Goal: Find specific page/section: Find specific page/section

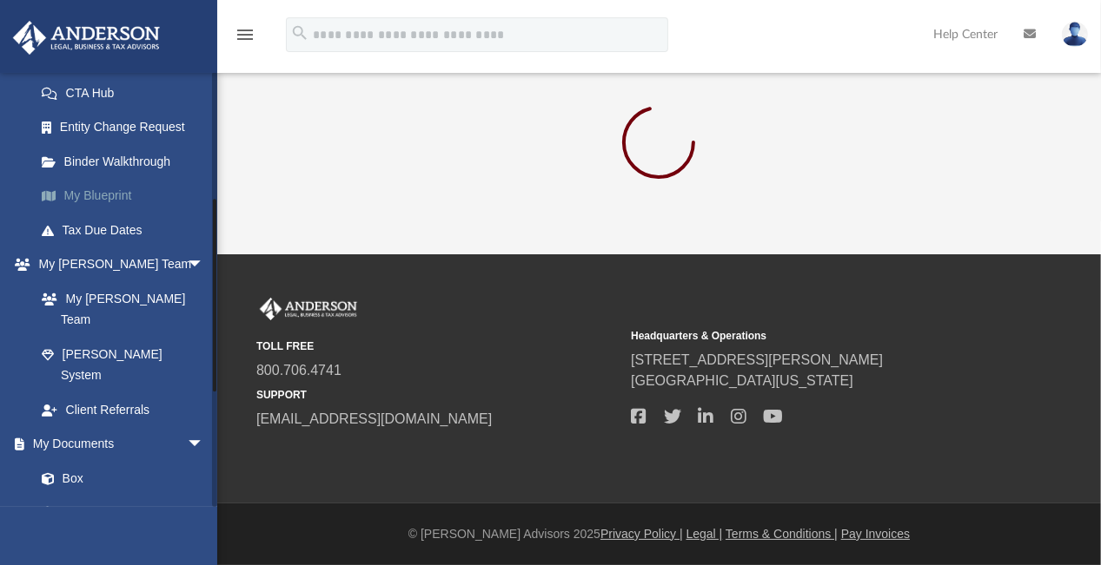
scroll to position [284, 0]
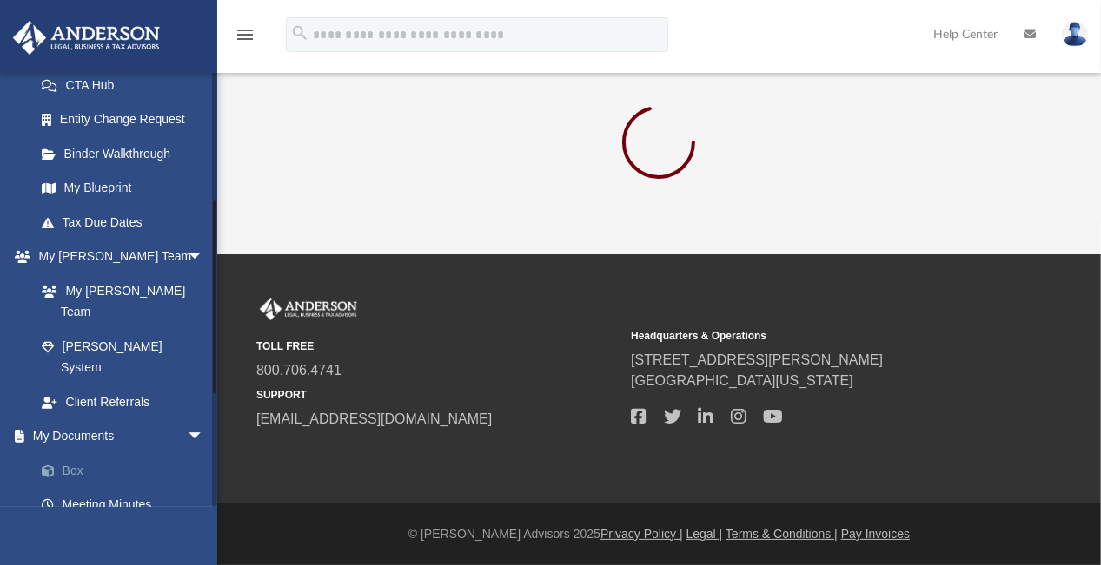
click at [74, 453] on link "Box" at bounding box center [127, 470] width 206 height 35
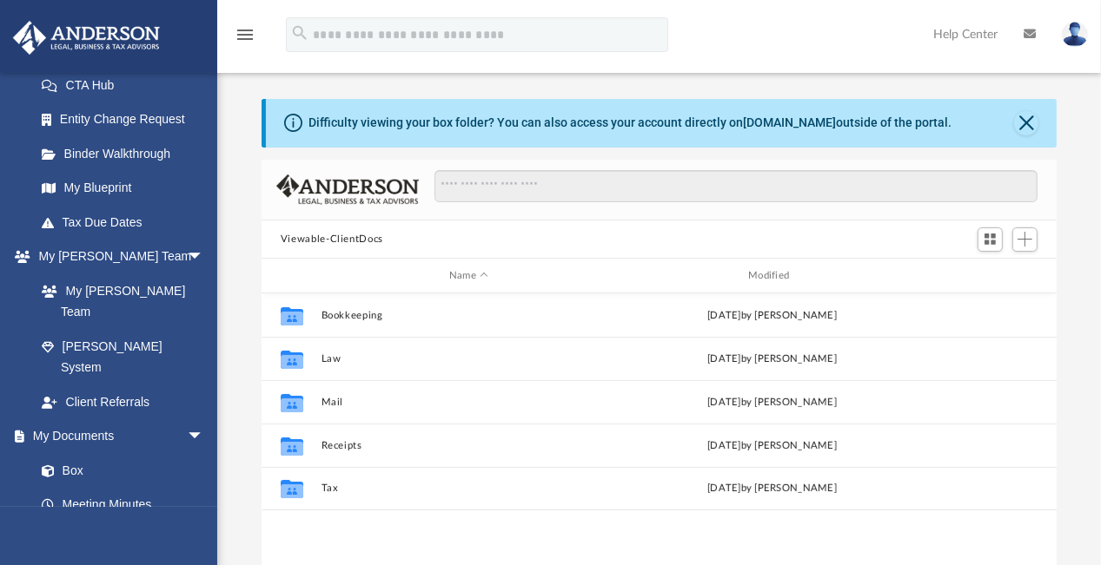
scroll to position [381, 782]
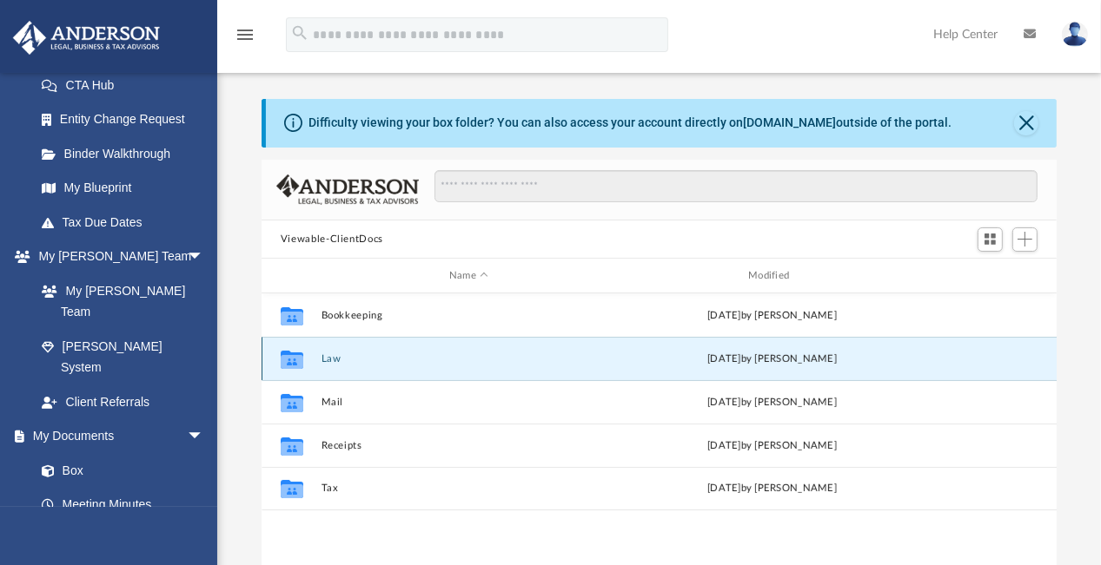
click at [333, 360] on button "Law" at bounding box center [468, 359] width 295 height 11
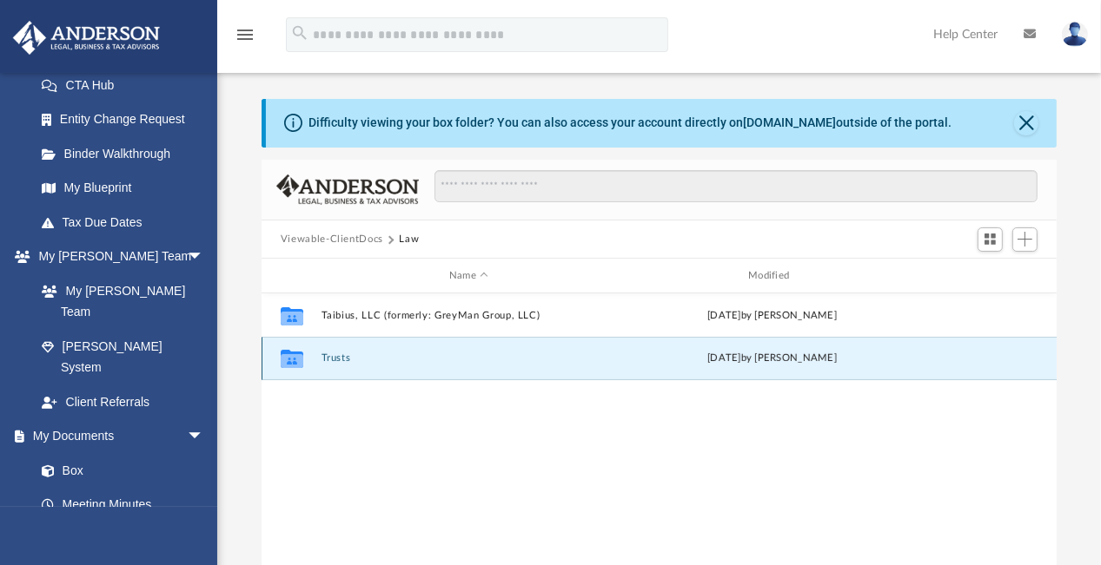
click at [337, 358] on button "Trusts" at bounding box center [468, 359] width 295 height 11
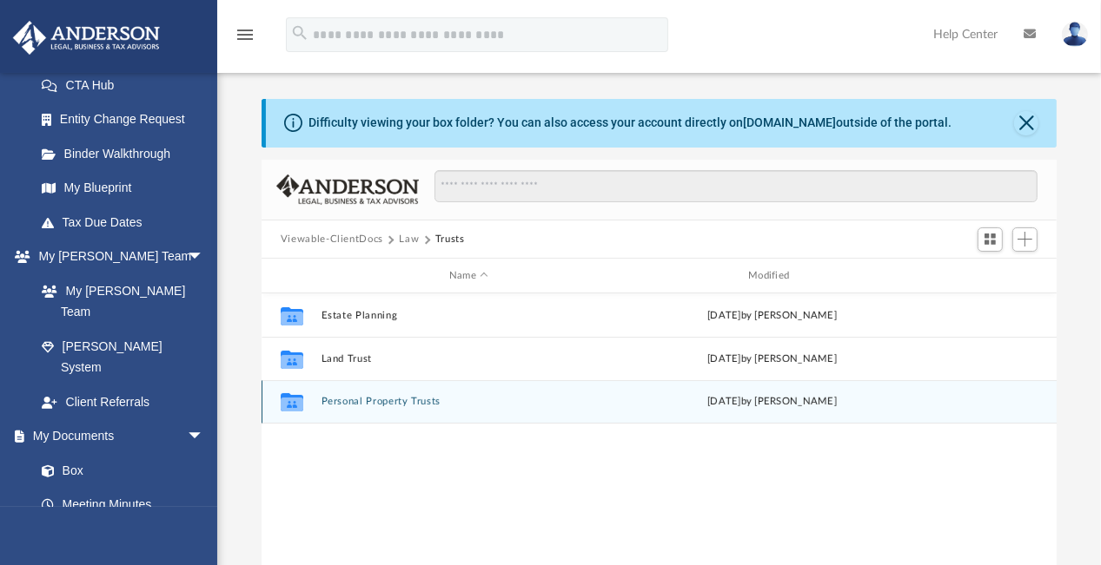
click at [361, 395] on div "Collaborated Folder Personal Property Trusts [DATE] by [PERSON_NAME]" at bounding box center [658, 401] width 795 height 43
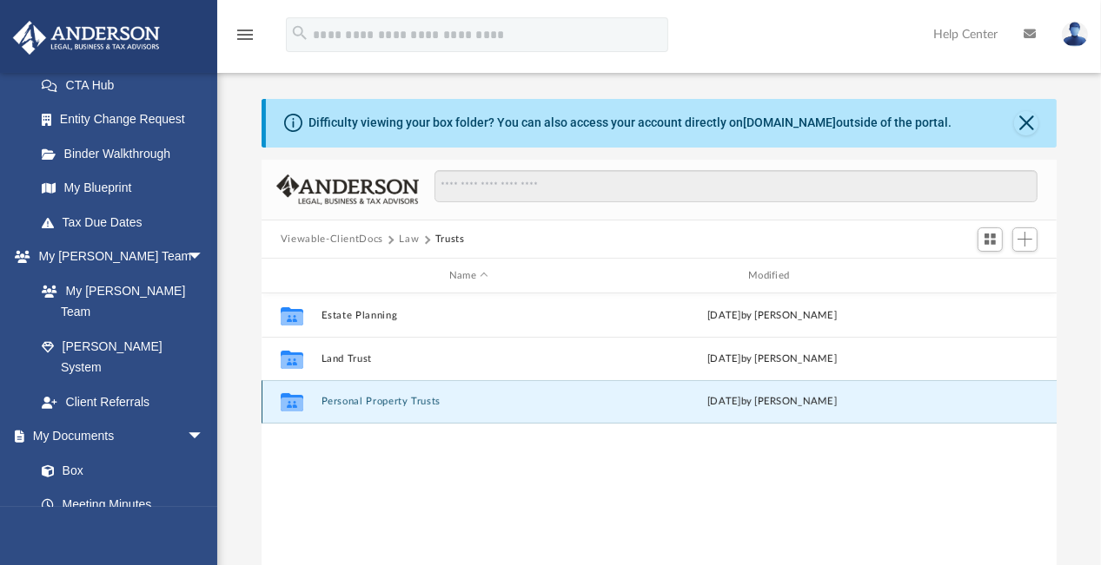
click at [368, 405] on button "Personal Property Trusts" at bounding box center [468, 402] width 295 height 11
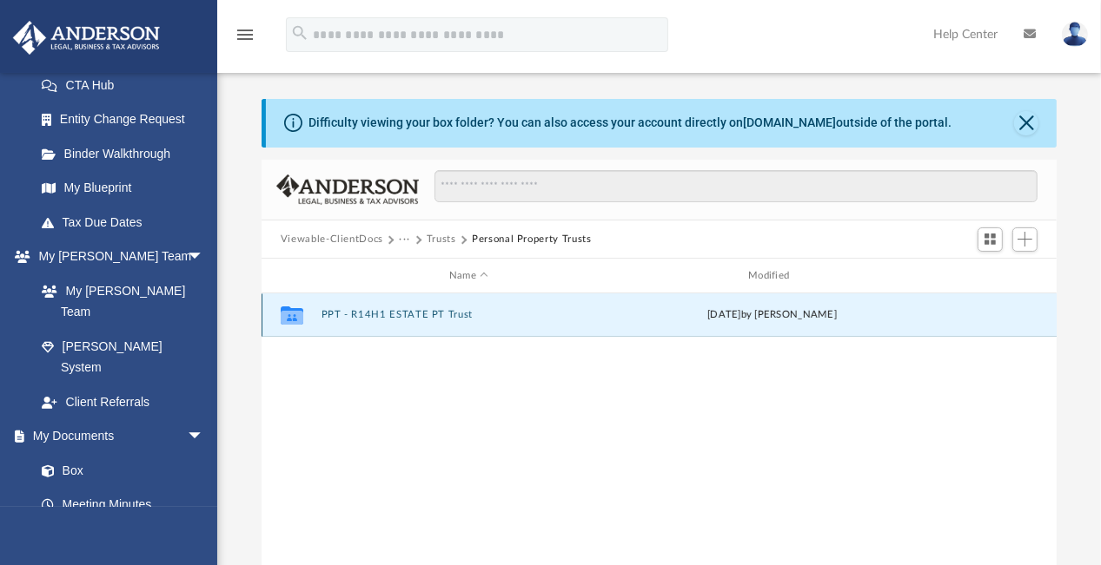
click at [387, 314] on button "PPT - R14H1 ESTATE PT Trust" at bounding box center [468, 315] width 295 height 11
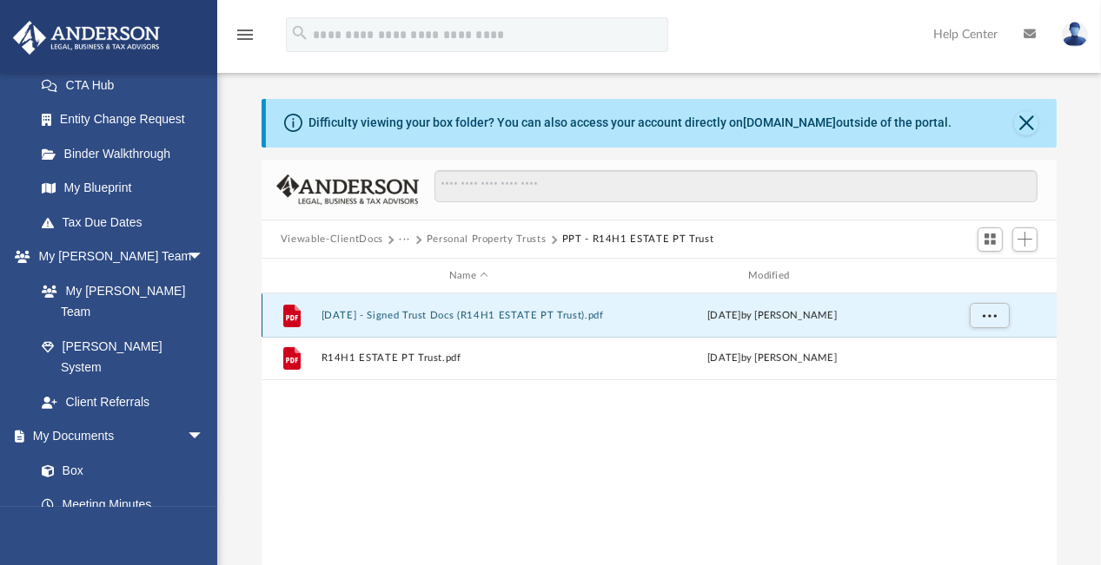
click at [447, 312] on button "[DATE] - Signed Trust Docs (R14H1 ESTATE PT Trust).pdf" at bounding box center [468, 315] width 295 height 11
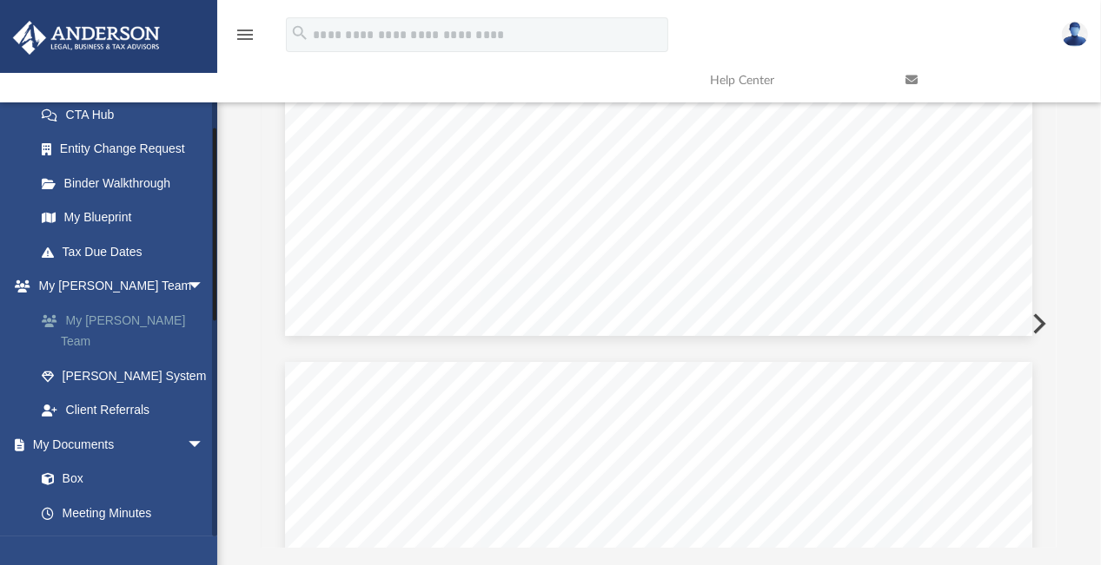
scroll to position [0, 0]
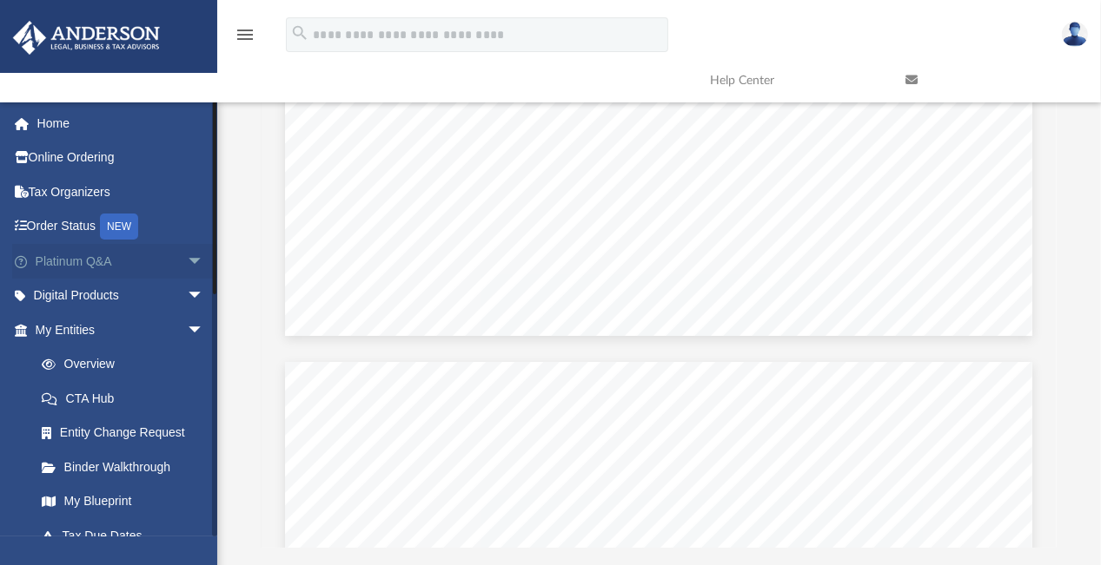
click at [187, 264] on span "arrow_drop_down" at bounding box center [204, 262] width 35 height 36
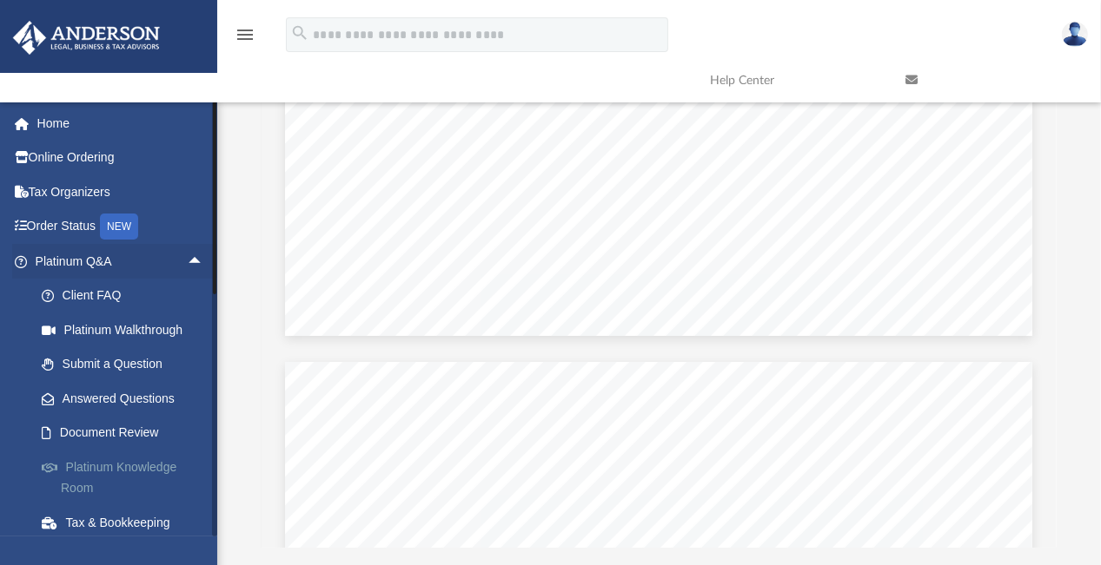
click at [101, 473] on link "Platinum Knowledge Room" at bounding box center [127, 478] width 206 height 56
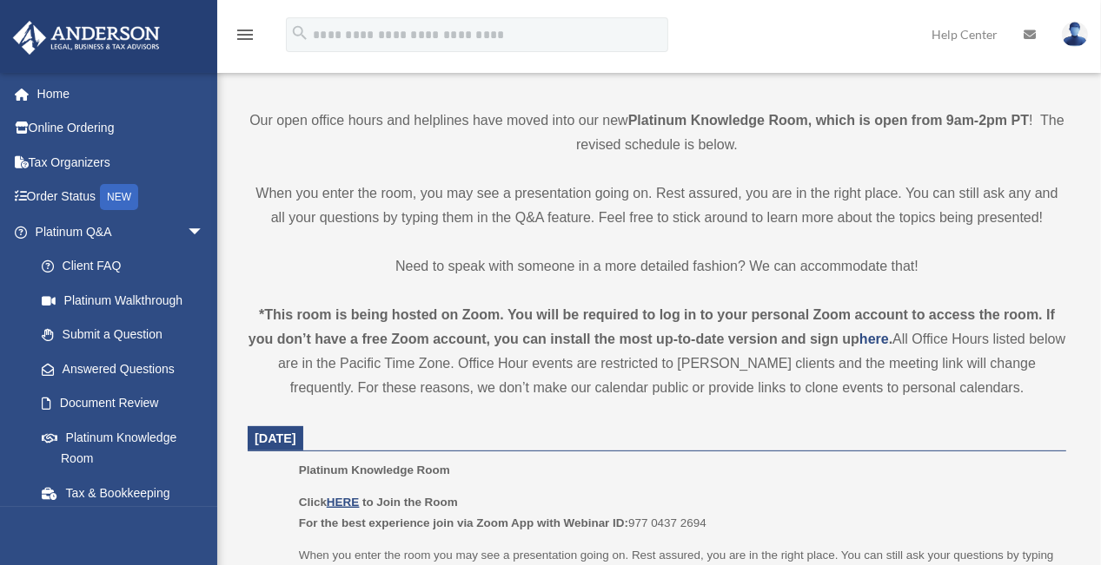
scroll to position [413, 0]
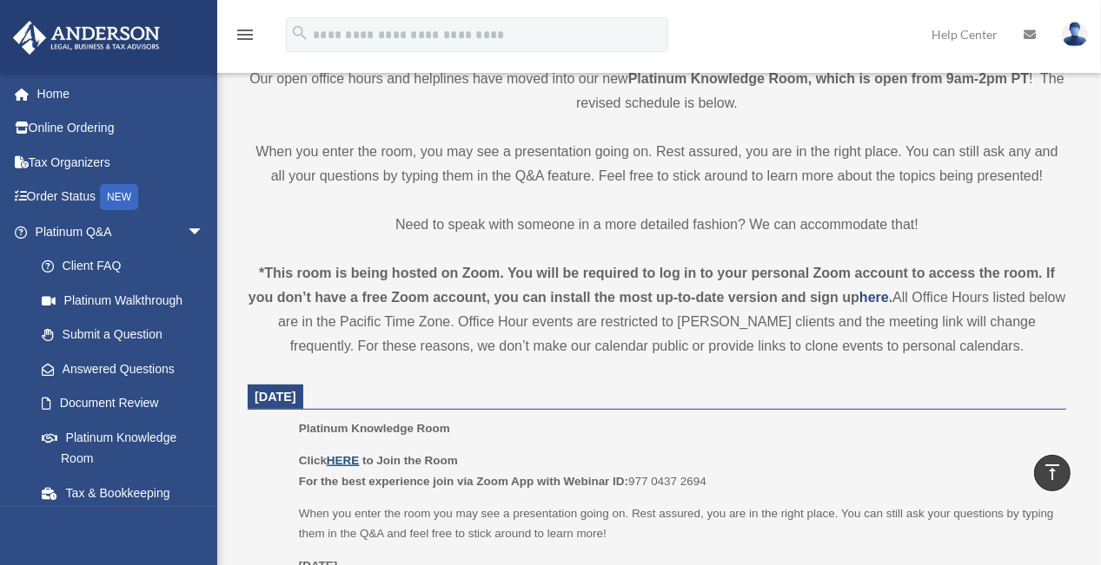
click at [341, 458] on u "HERE" at bounding box center [343, 460] width 32 height 13
